Goal: Task Accomplishment & Management: Complete application form

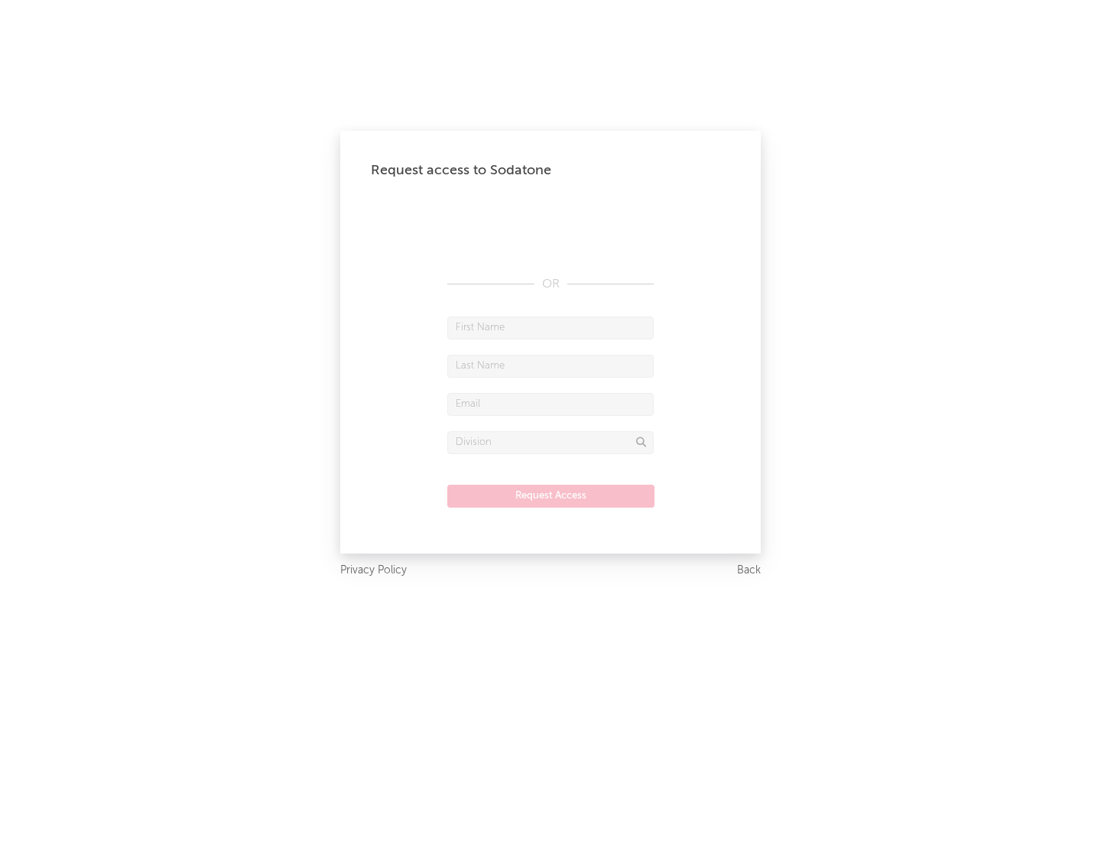
click at [551, 327] on input "text" at bounding box center [550, 328] width 206 height 23
type input "[PERSON_NAME]"
click at [551, 366] on input "text" at bounding box center [550, 366] width 206 height 23
type input "[PERSON_NAME]"
click at [551, 404] on input "text" at bounding box center [550, 404] width 206 height 23
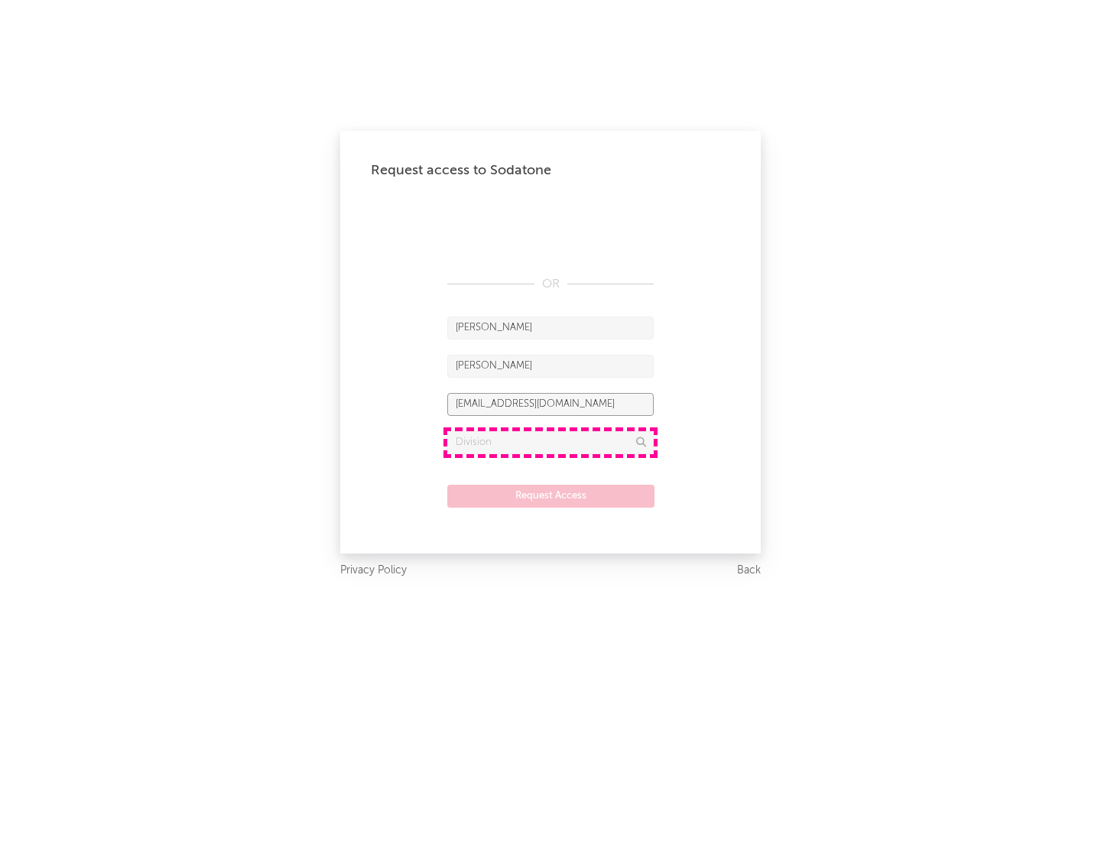
type input "[EMAIL_ADDRESS][DOMAIN_NAME]"
click at [551, 442] on input "text" at bounding box center [550, 442] width 206 height 23
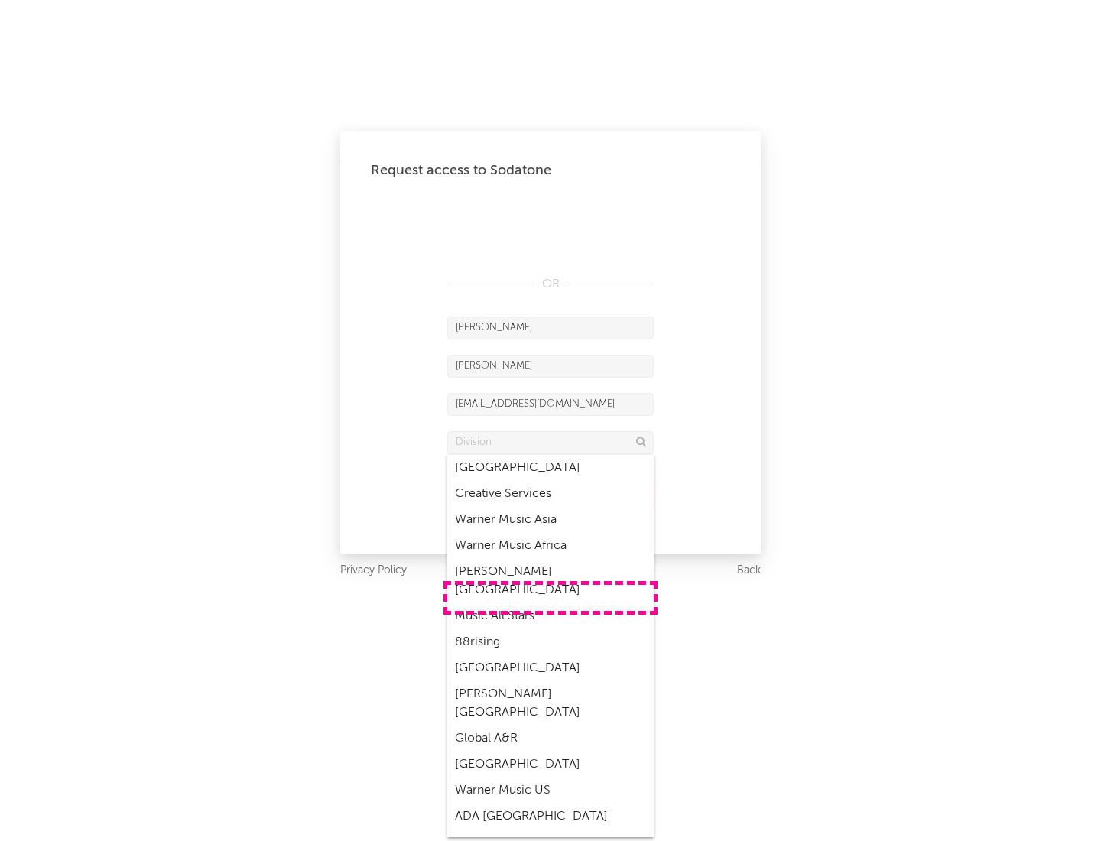
click at [551, 603] on div "Music All Stars" at bounding box center [550, 616] width 206 height 26
type input "Music All Stars"
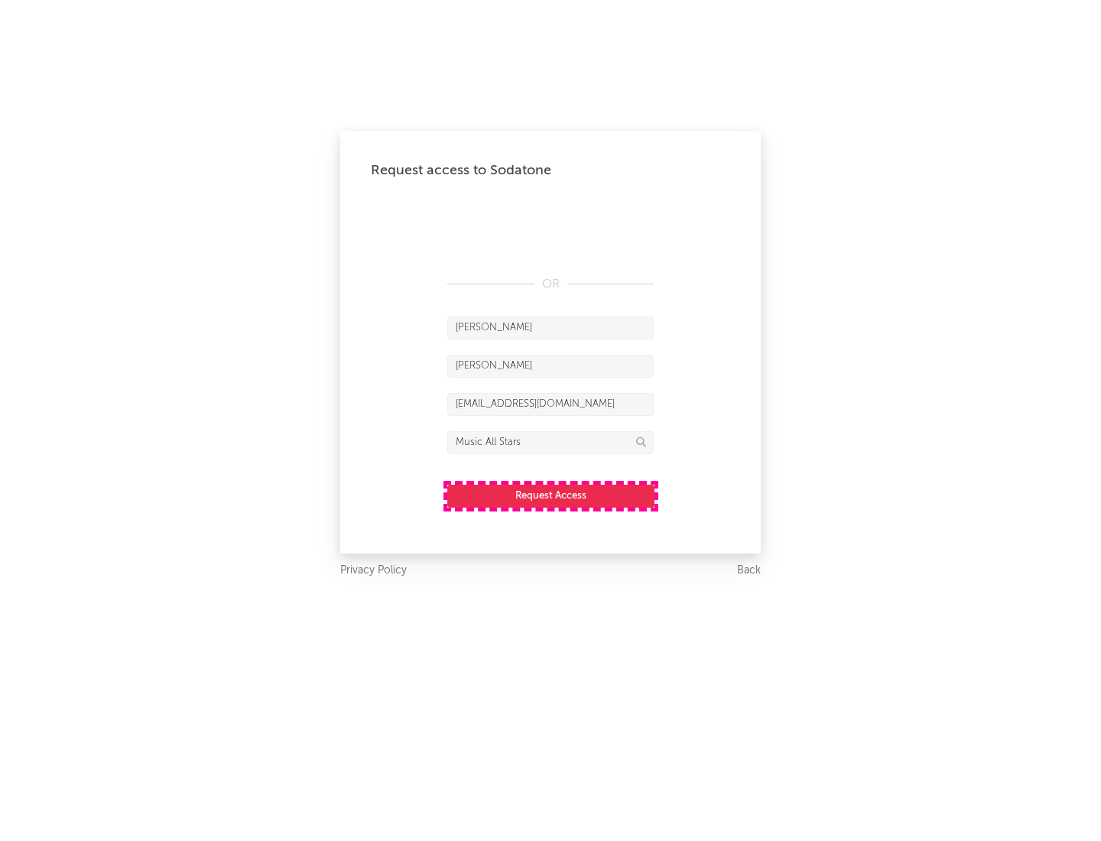
click at [551, 496] on button "Request Access" at bounding box center [550, 496] width 207 height 23
